Goal: Task Accomplishment & Management: Manage account settings

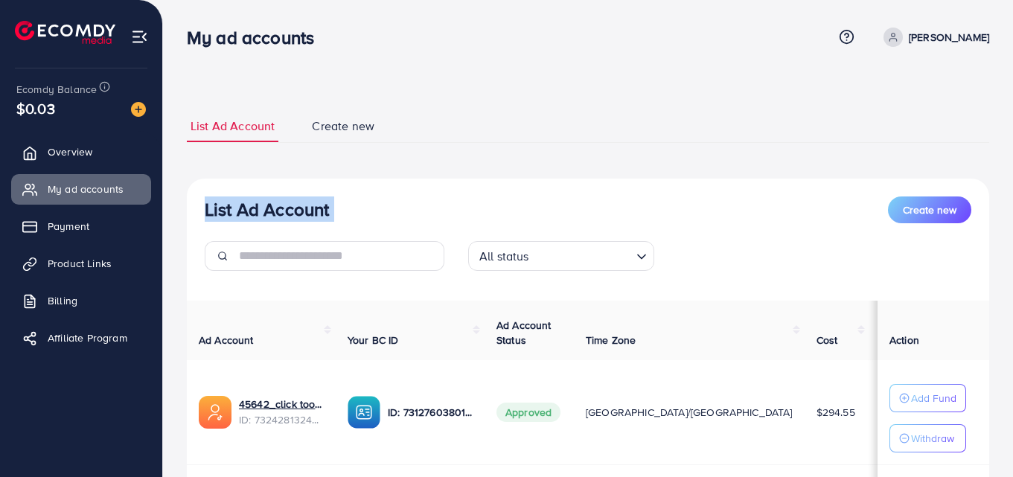
drag, startPoint x: 990, startPoint y: 99, endPoint x: 997, endPoint y: 165, distance: 65.9
click at [997, 165] on div "List Ad Account Create new List Ad Account Create new All status Loading... Ad …" at bounding box center [588, 338] width 850 height 677
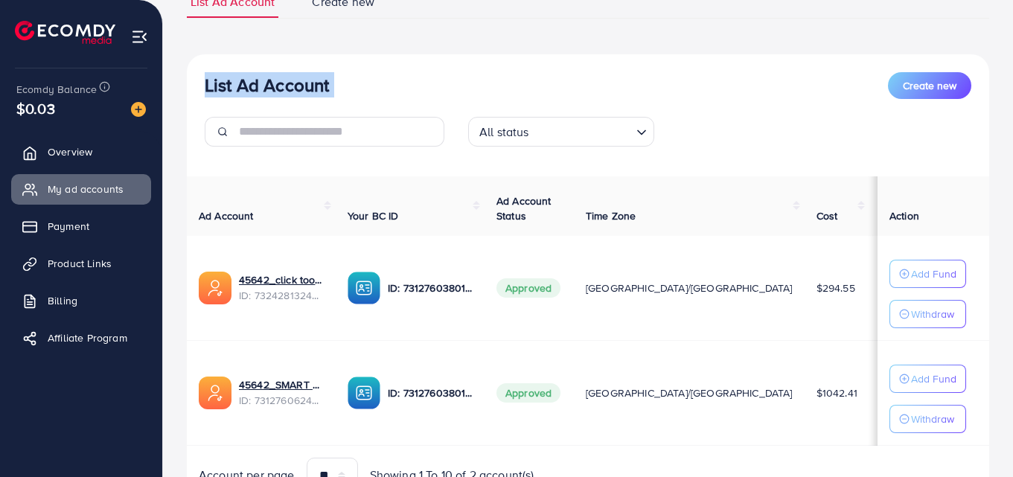
scroll to position [135, 0]
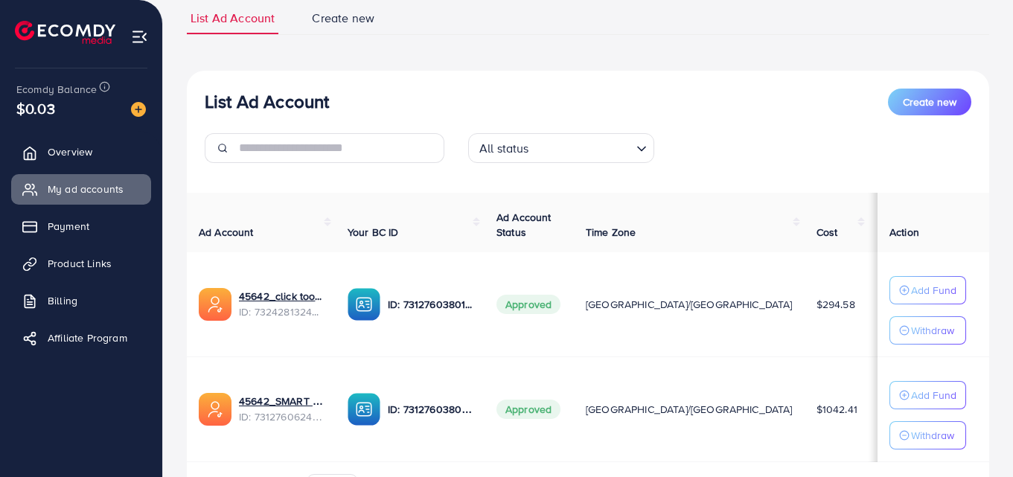
scroll to position [181, 0]
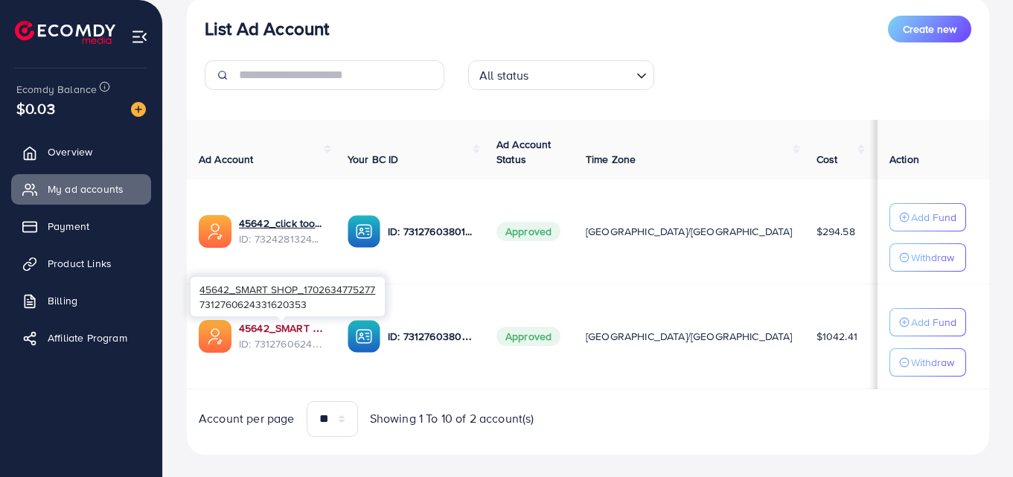
click at [303, 325] on link "45642_SMART SHOP_1702634775277" at bounding box center [281, 328] width 85 height 15
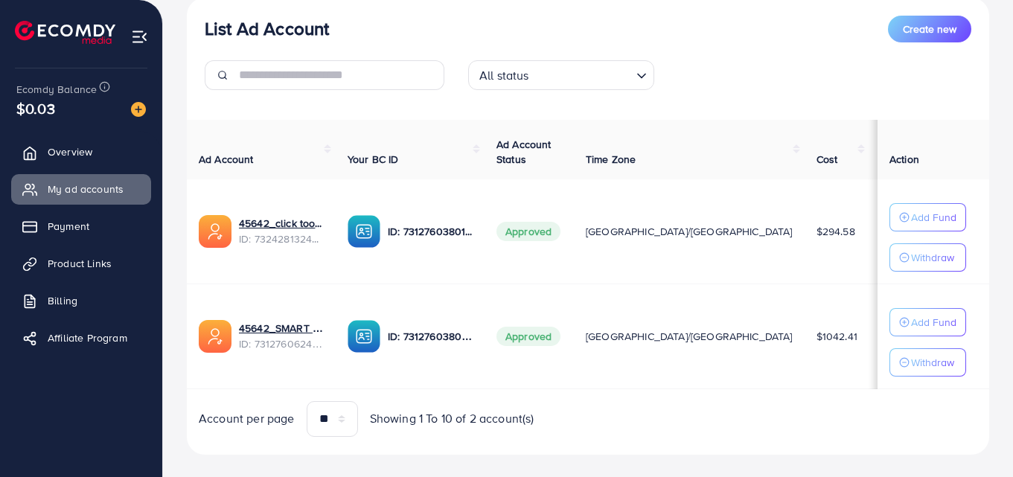
click at [292, 214] on td "45642_click too shop 2_1705317160975 ID: 7324281324339003394" at bounding box center [261, 231] width 149 height 105
click at [272, 221] on link "45642_click too shop 2_1705317160975" at bounding box center [281, 223] width 85 height 15
